Goal: Book appointment/travel/reservation

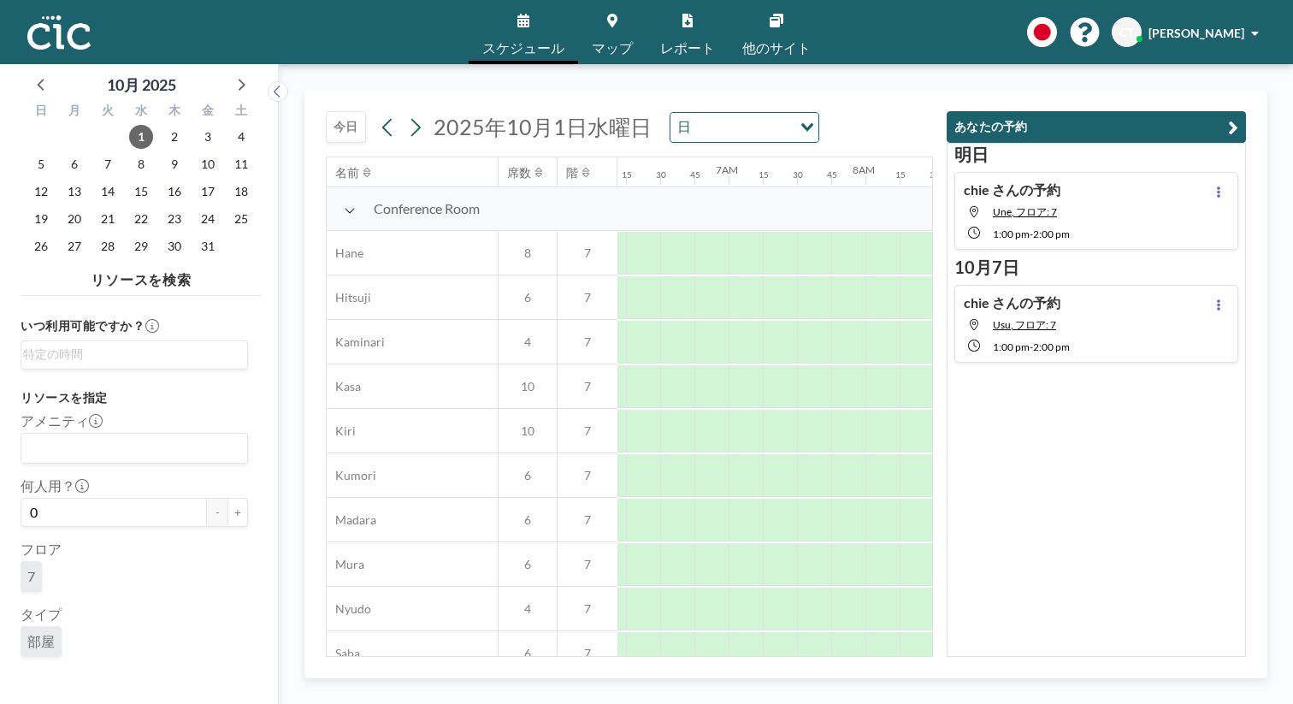
scroll to position [0, 861]
click at [326, 111] on button "今日" at bounding box center [346, 127] width 40 height 32
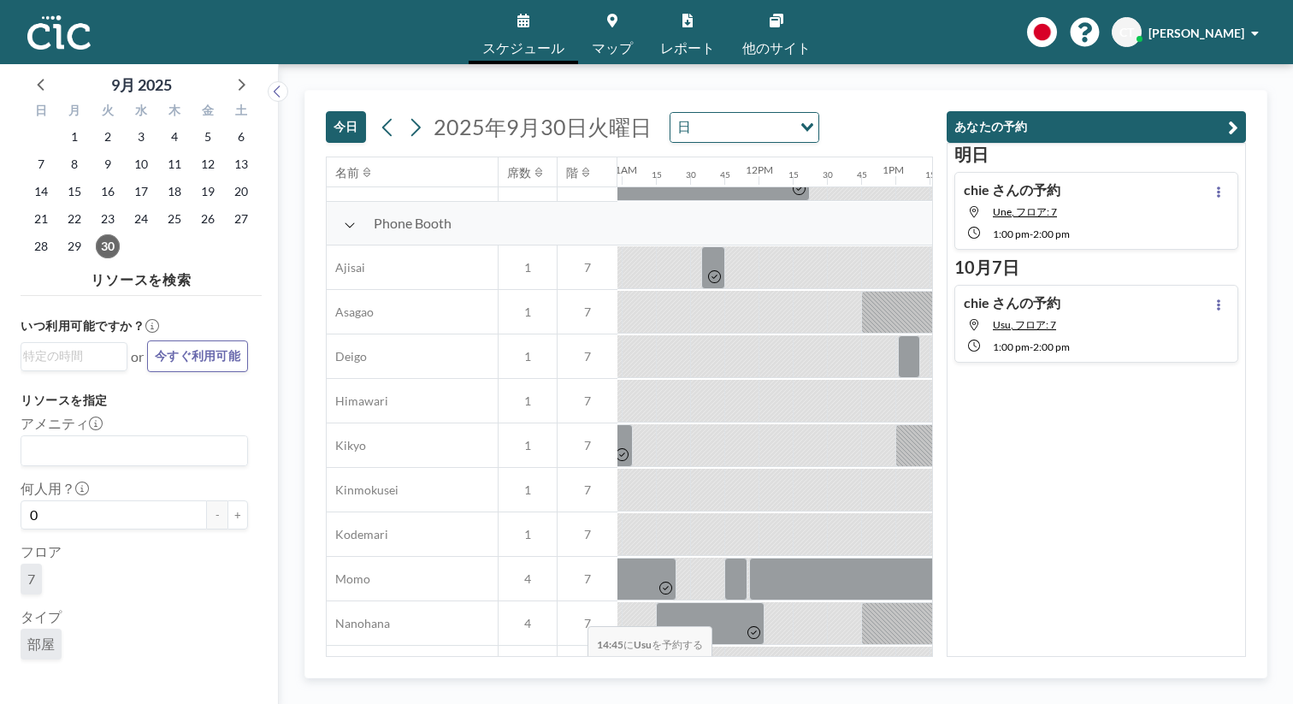
scroll to position [455, 1501]
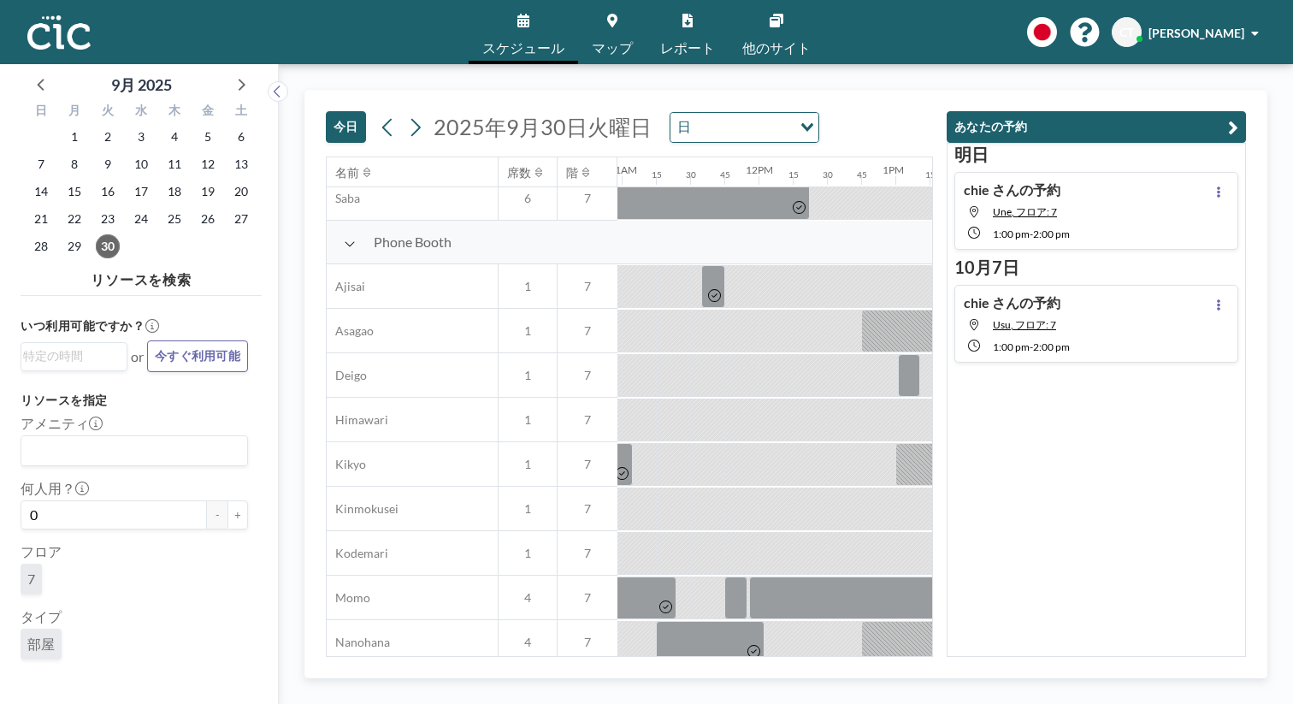
click at [623, 22] on link "マップ" at bounding box center [612, 32] width 68 height 64
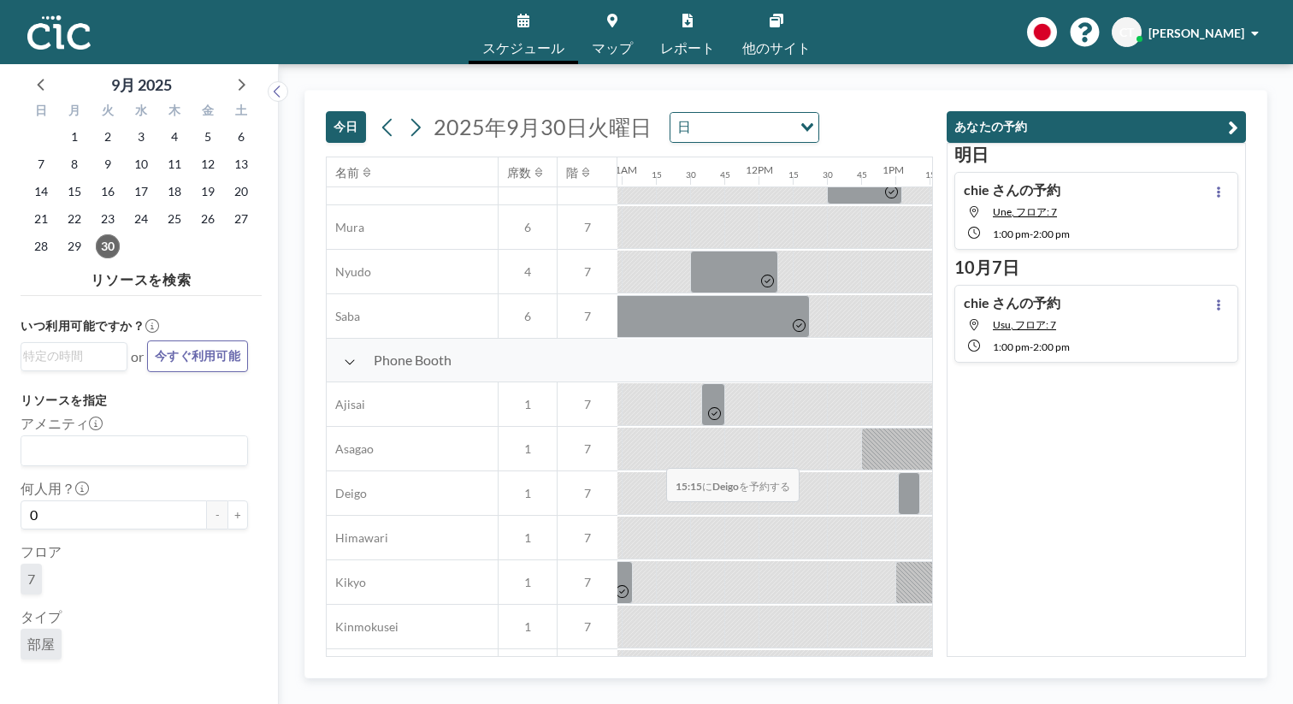
scroll to position [376, 1501]
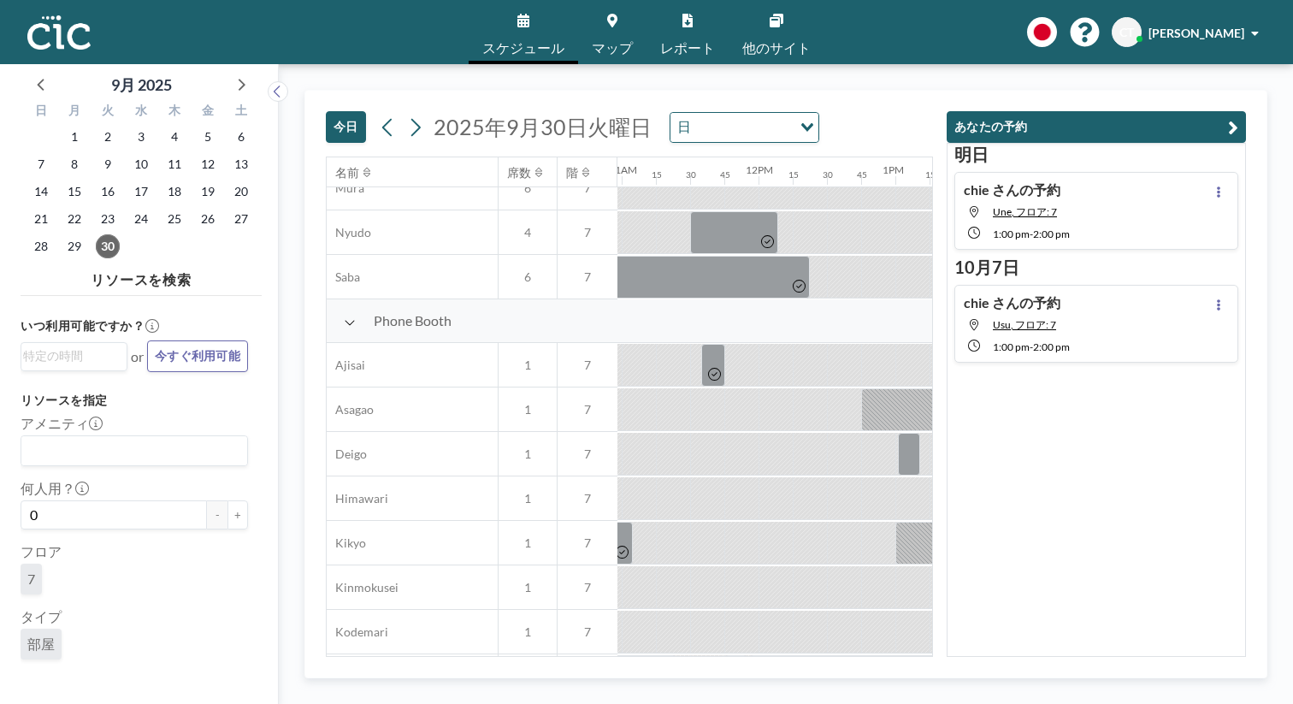
click at [618, 22] on link "マップ" at bounding box center [612, 32] width 68 height 64
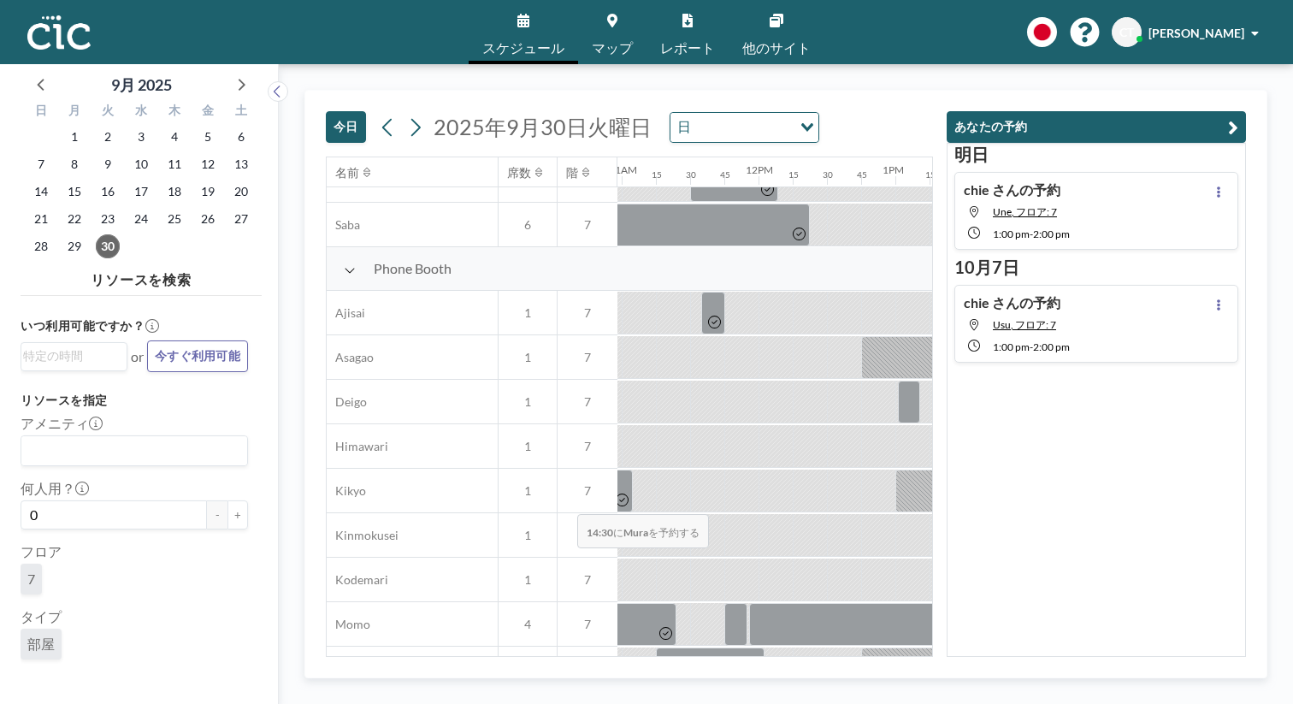
scroll to position [450, 1501]
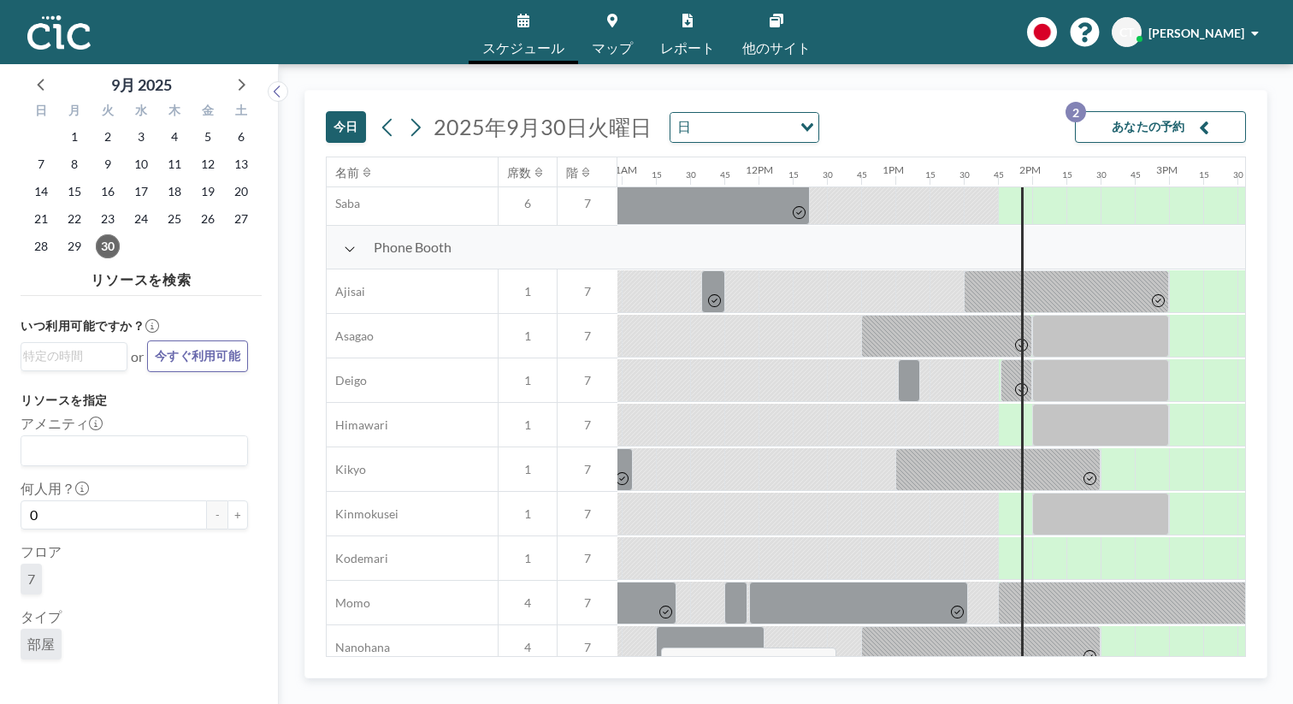
drag, startPoint x: 577, startPoint y: 607, endPoint x: 656, endPoint y: 607, distance: 78.7
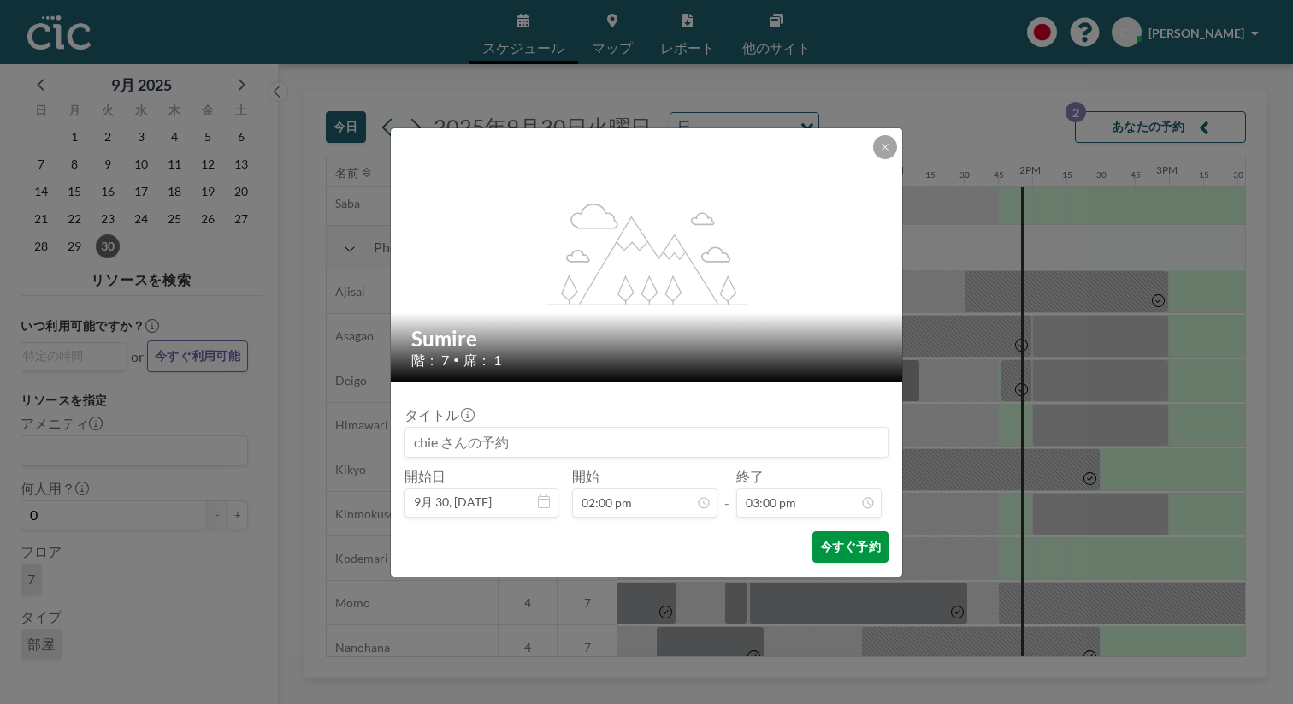
click at [812, 531] on button "今すぐ予約" at bounding box center [850, 547] width 76 height 32
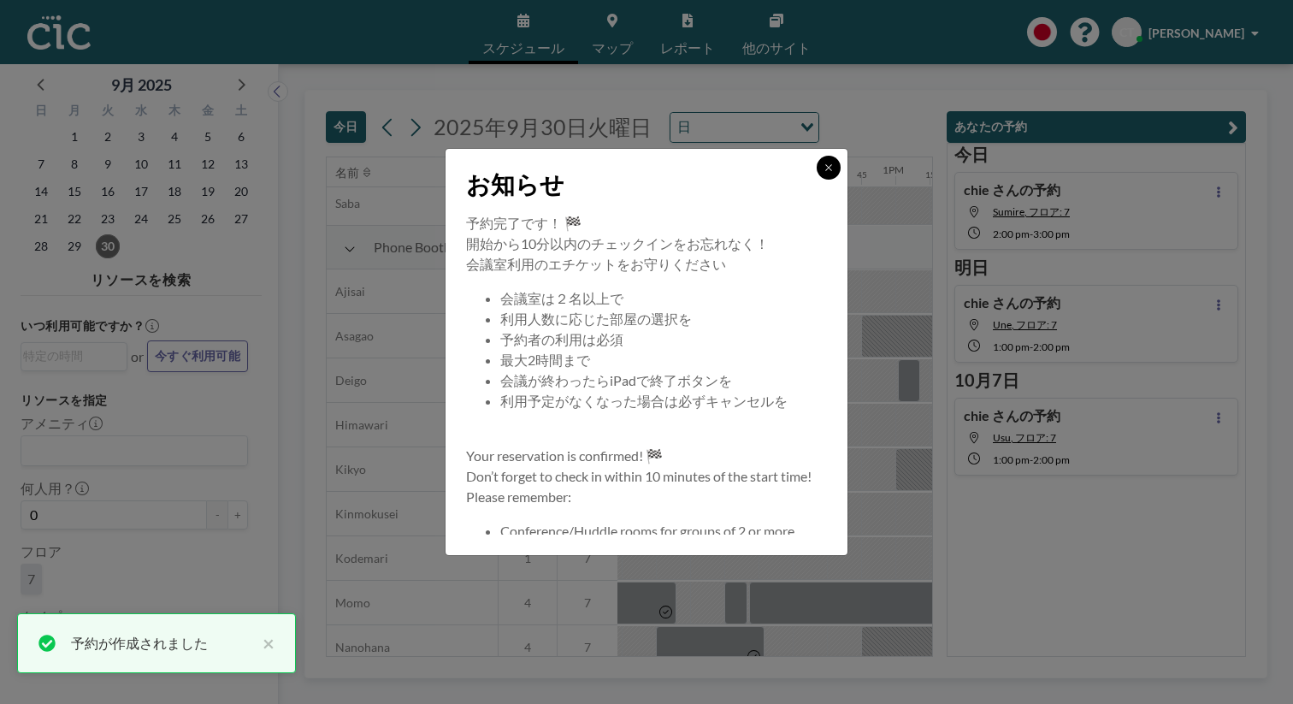
click at [817, 180] on button at bounding box center [829, 168] width 24 height 24
